Goal: Check status: Check status

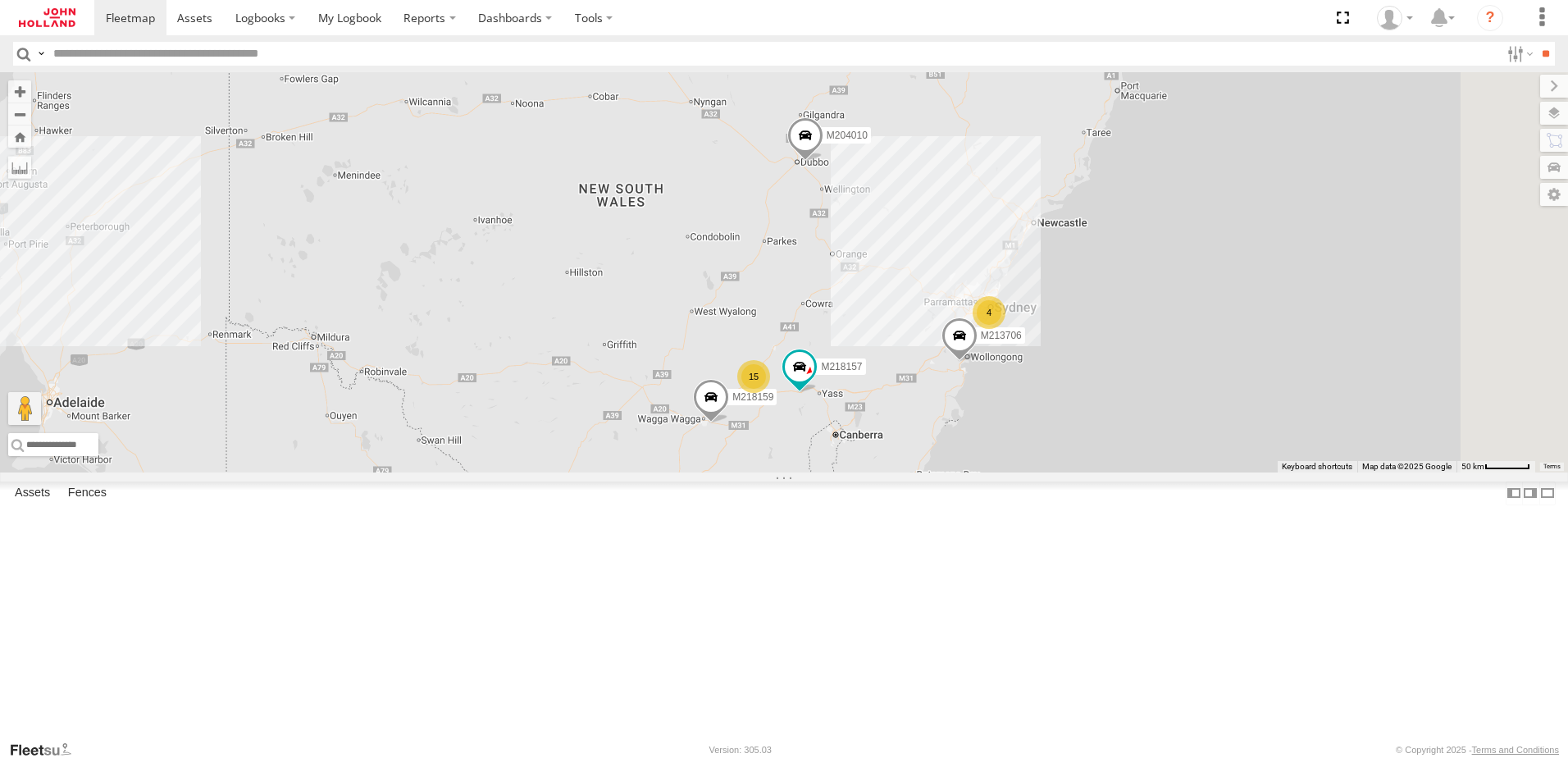
drag, startPoint x: 410, startPoint y: 375, endPoint x: 393, endPoint y: 494, distance: 120.2
click at [387, 508] on main "To navigate the map with touch gestures double-tap and hold your finger on the …" at bounding box center [784, 406] width 1568 height 668
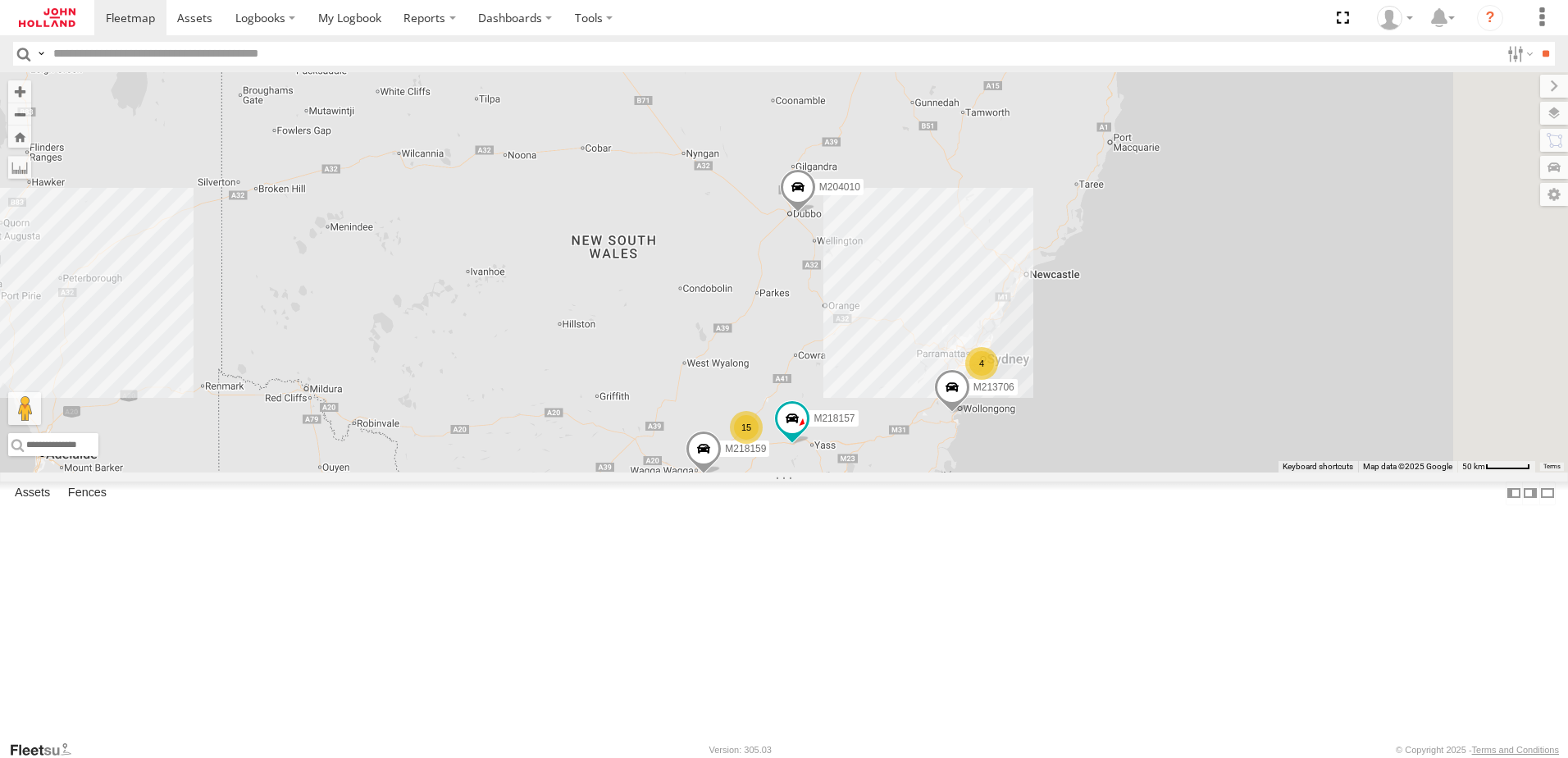
drag, startPoint x: 411, startPoint y: 445, endPoint x: 403, endPoint y: 465, distance: 21.5
click at [403, 507] on main "To navigate the map with touch gestures double-tap and hold your finger on the …" at bounding box center [784, 406] width 1568 height 668
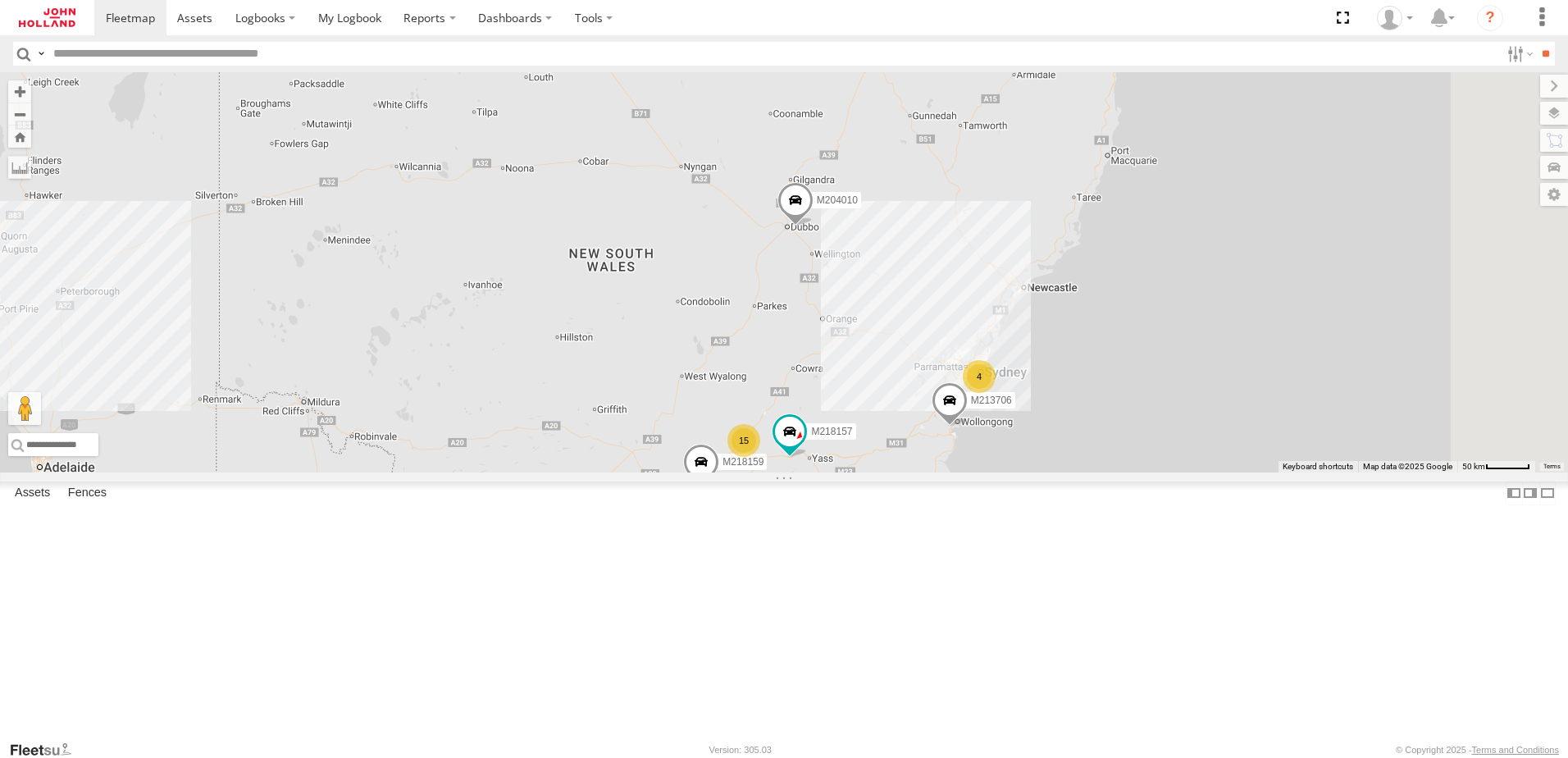
click at [719, 489] on span at bounding box center [701, 466] width 36 height 44
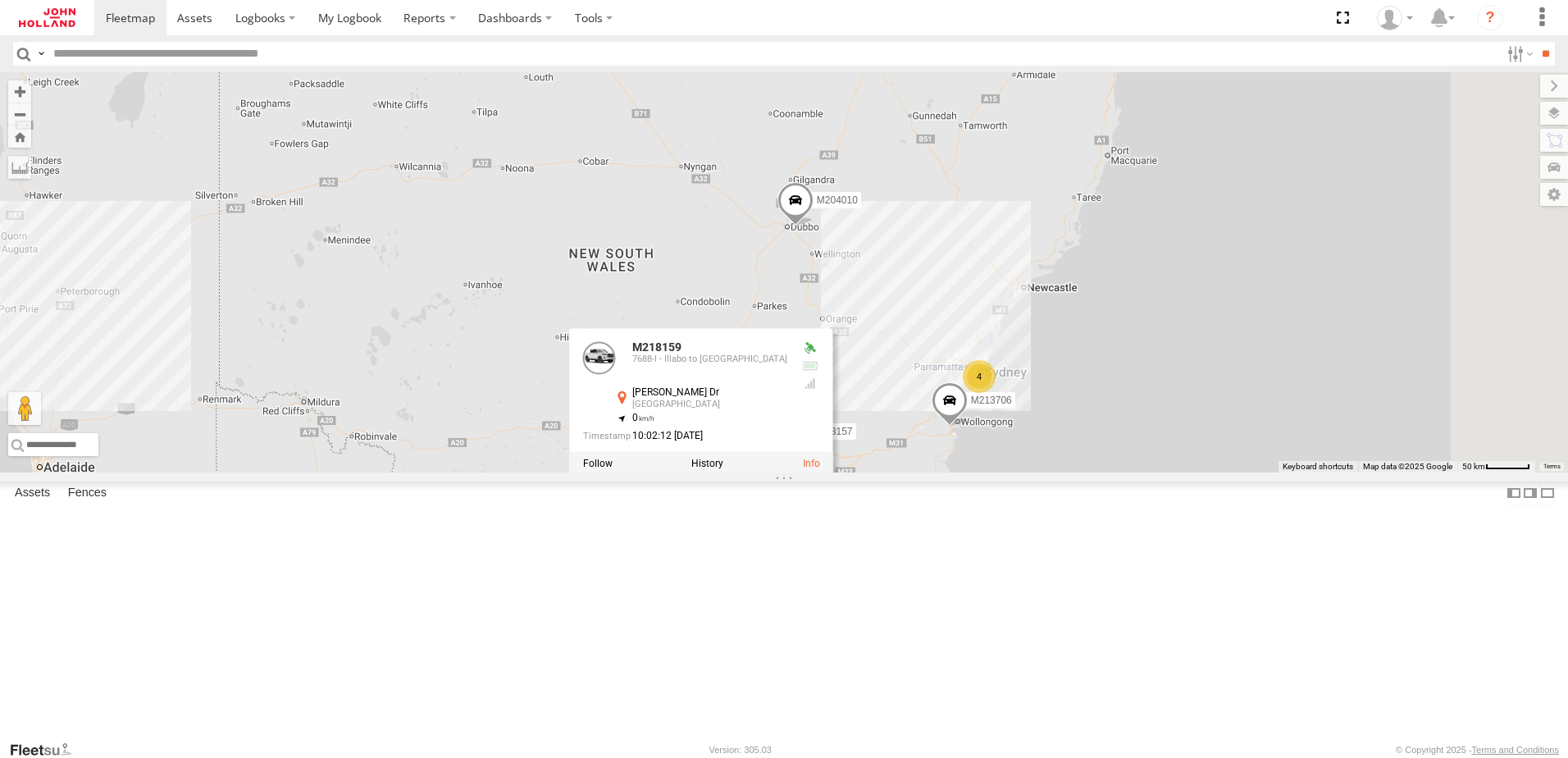
click at [952, 472] on div "M204010 M213706 M219151 15 4 M218159 M218157 M218159 7688-I - Illabo to Stockin…" at bounding box center [784, 272] width 1568 height 401
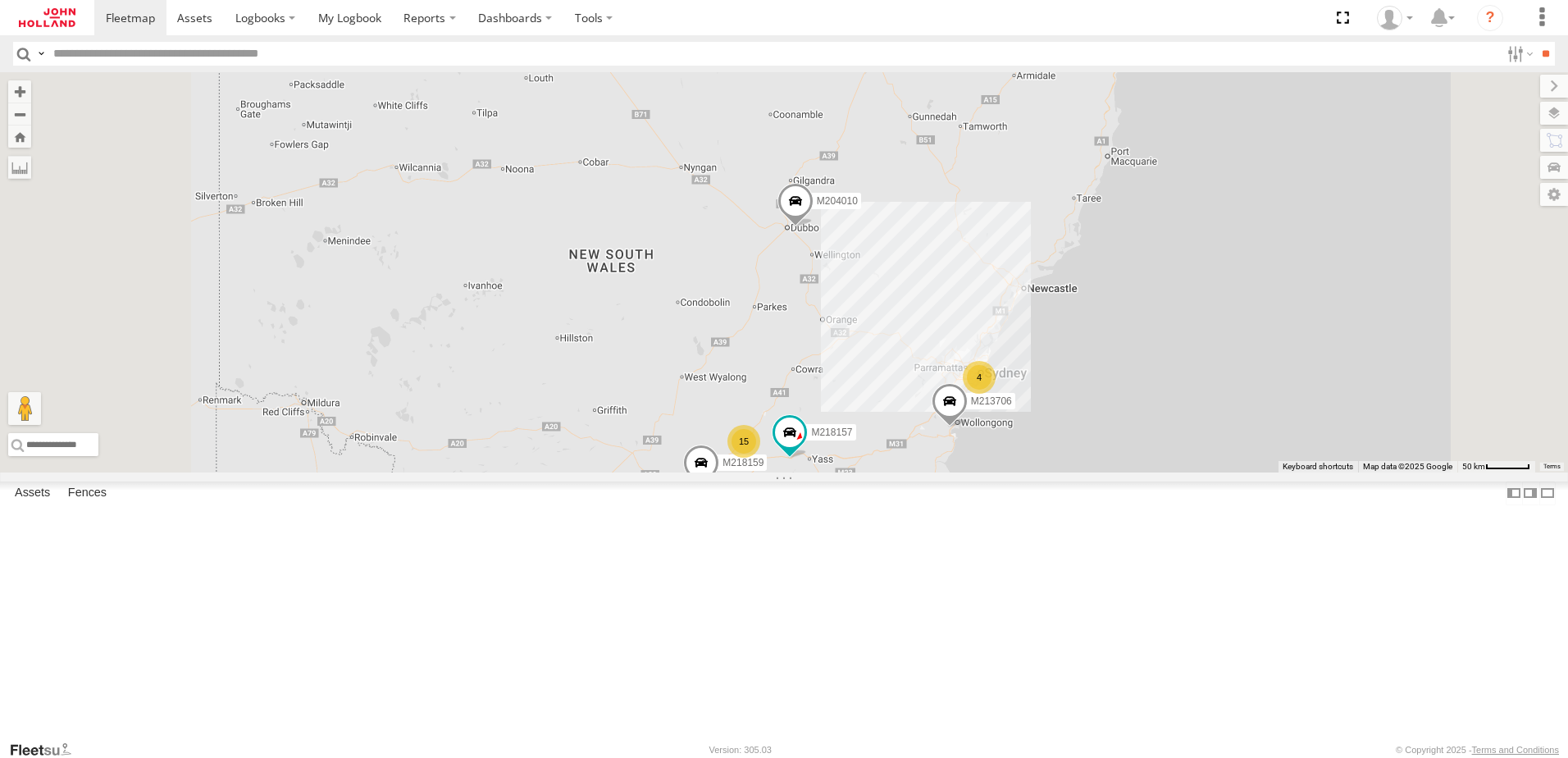
click at [813, 227] on span at bounding box center [795, 205] width 36 height 44
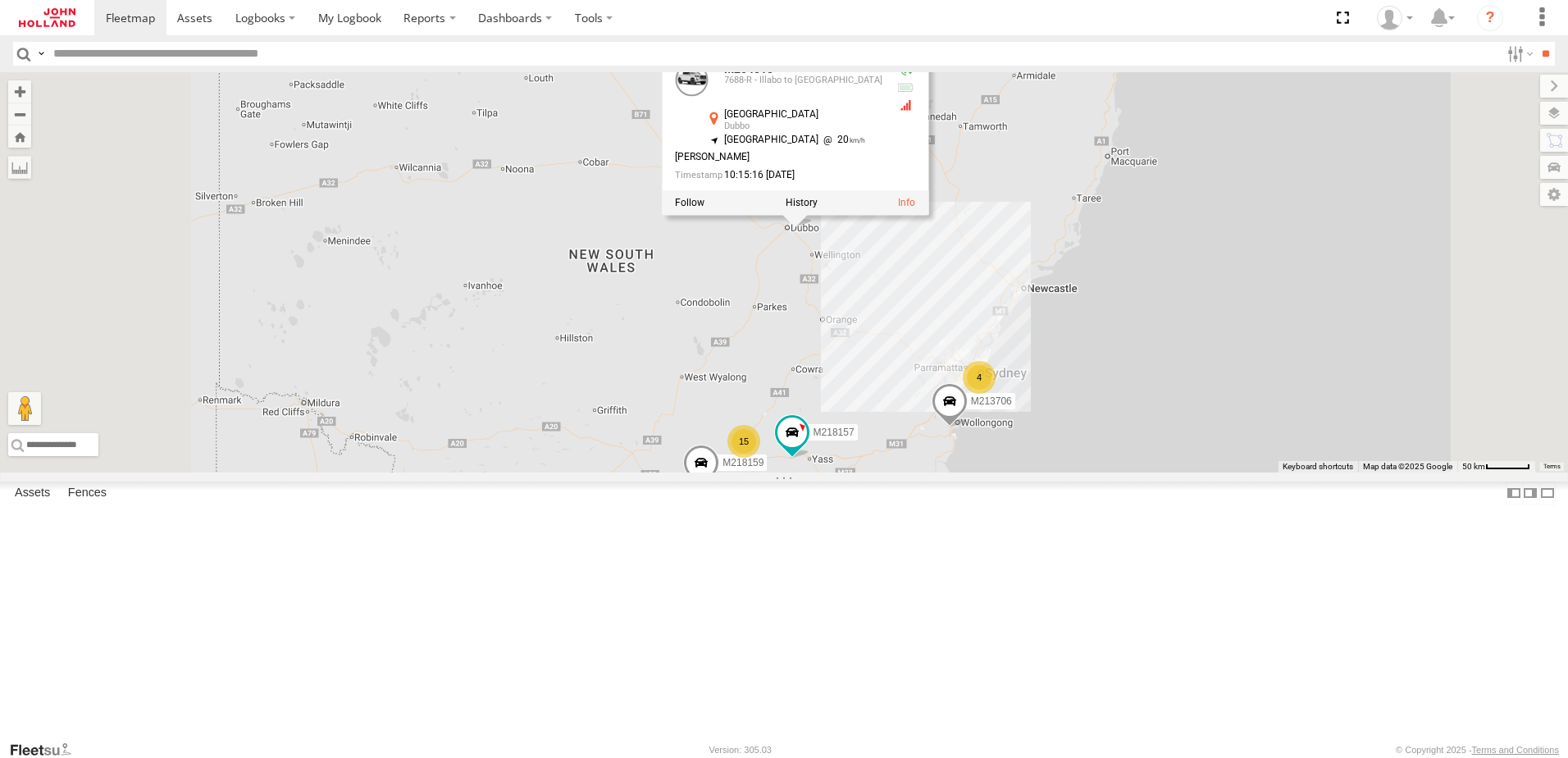
click at [928, 215] on div at bounding box center [794, 202] width 267 height 24
click at [1402, 422] on div "M204010 M213706 M219151 M218159 M218157 15 4 M204010 7688-R - Illabo to [GEOGRA…" at bounding box center [784, 272] width 1568 height 401
